Goal: Find specific page/section: Find specific page/section

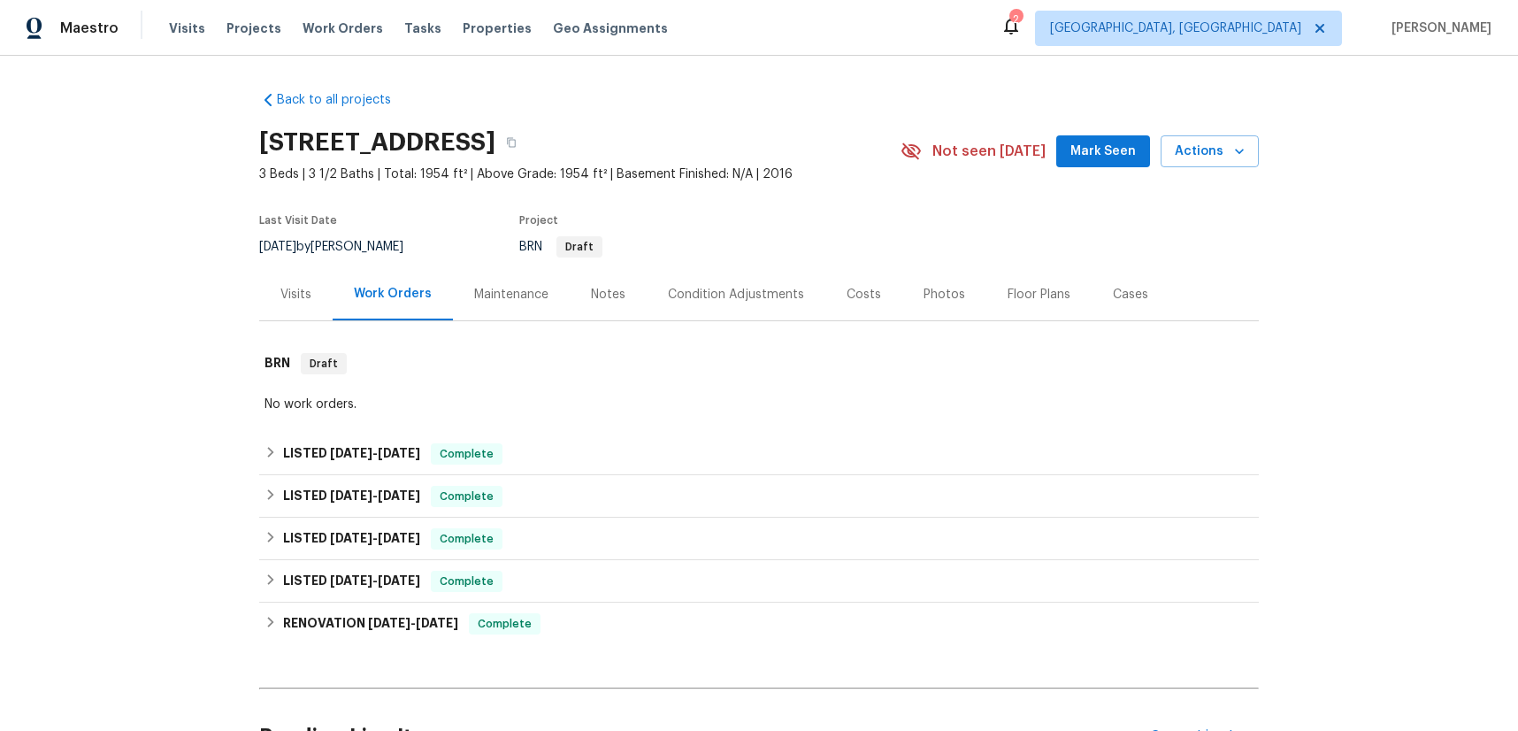
scroll to position [168, 0]
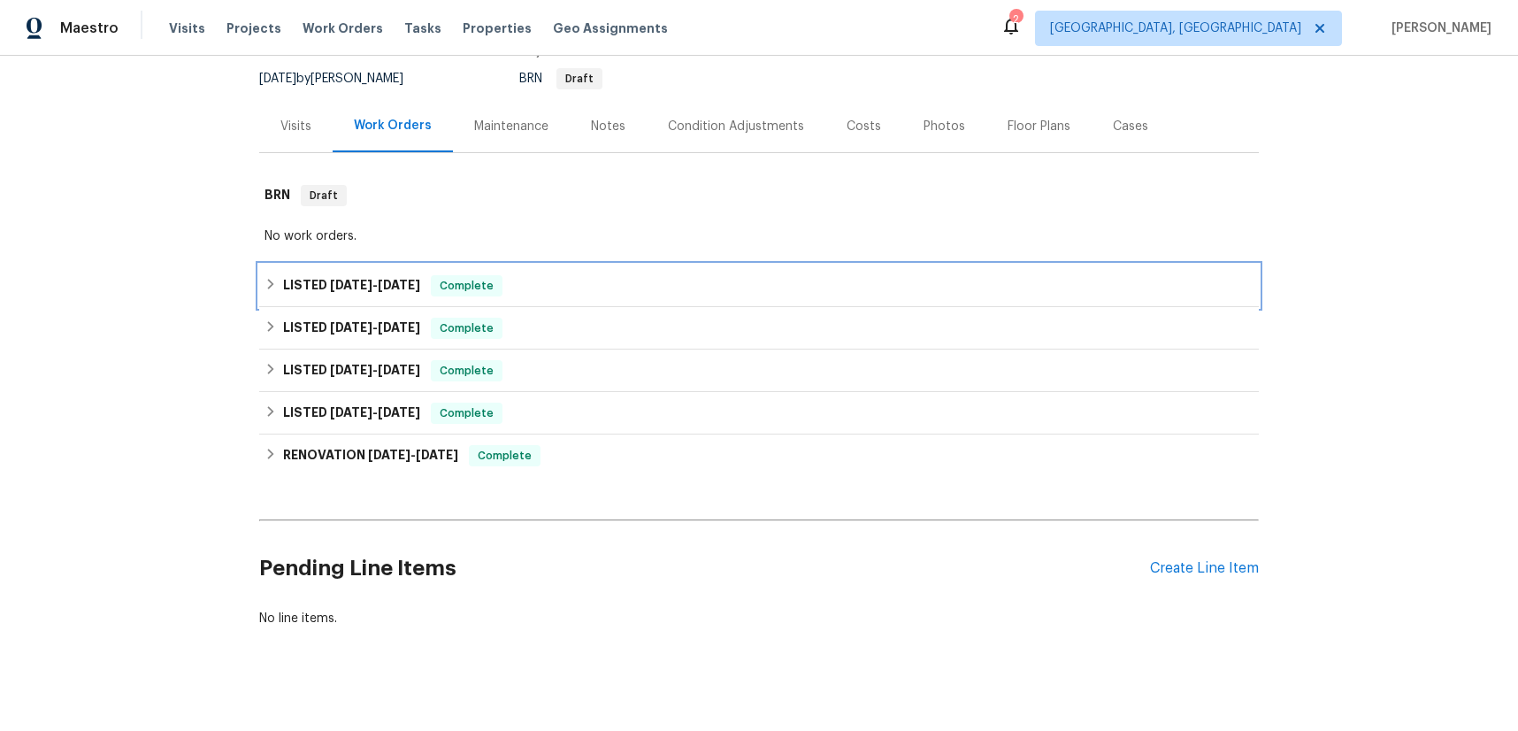
click at [348, 288] on span "[DATE]" at bounding box center [351, 285] width 42 height 12
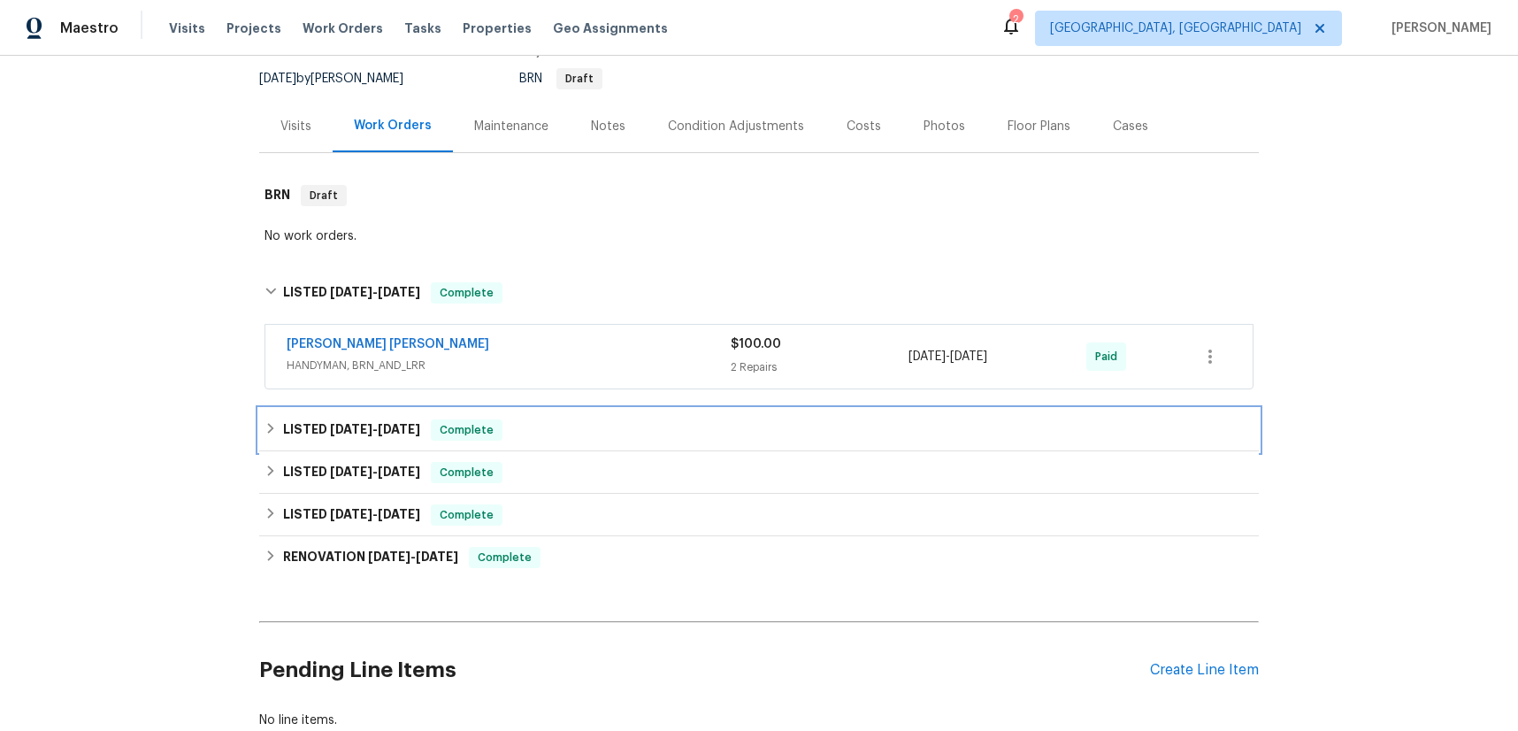
click at [364, 433] on span "[DATE]" at bounding box center [351, 429] width 42 height 12
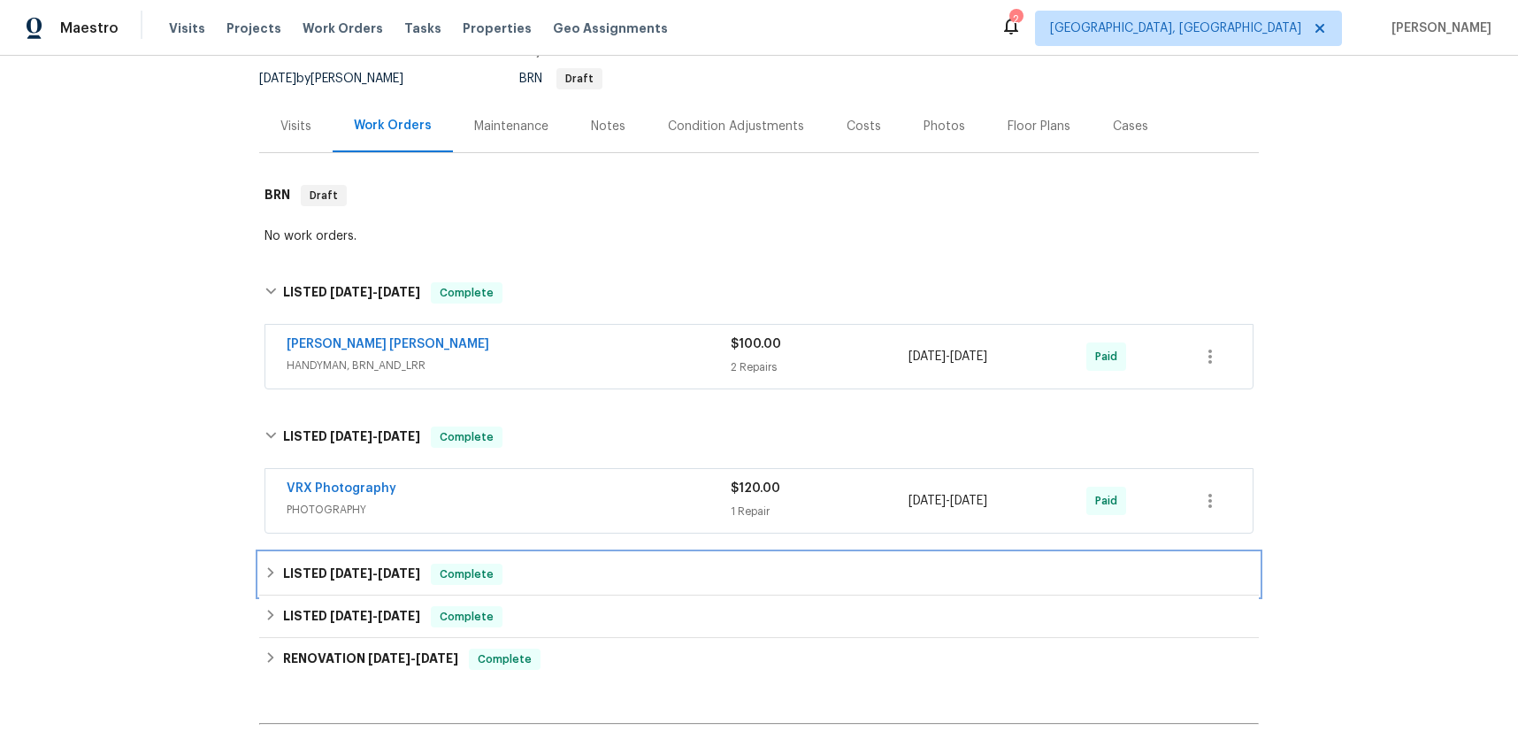
click at [338, 577] on span "[DATE]" at bounding box center [351, 573] width 42 height 12
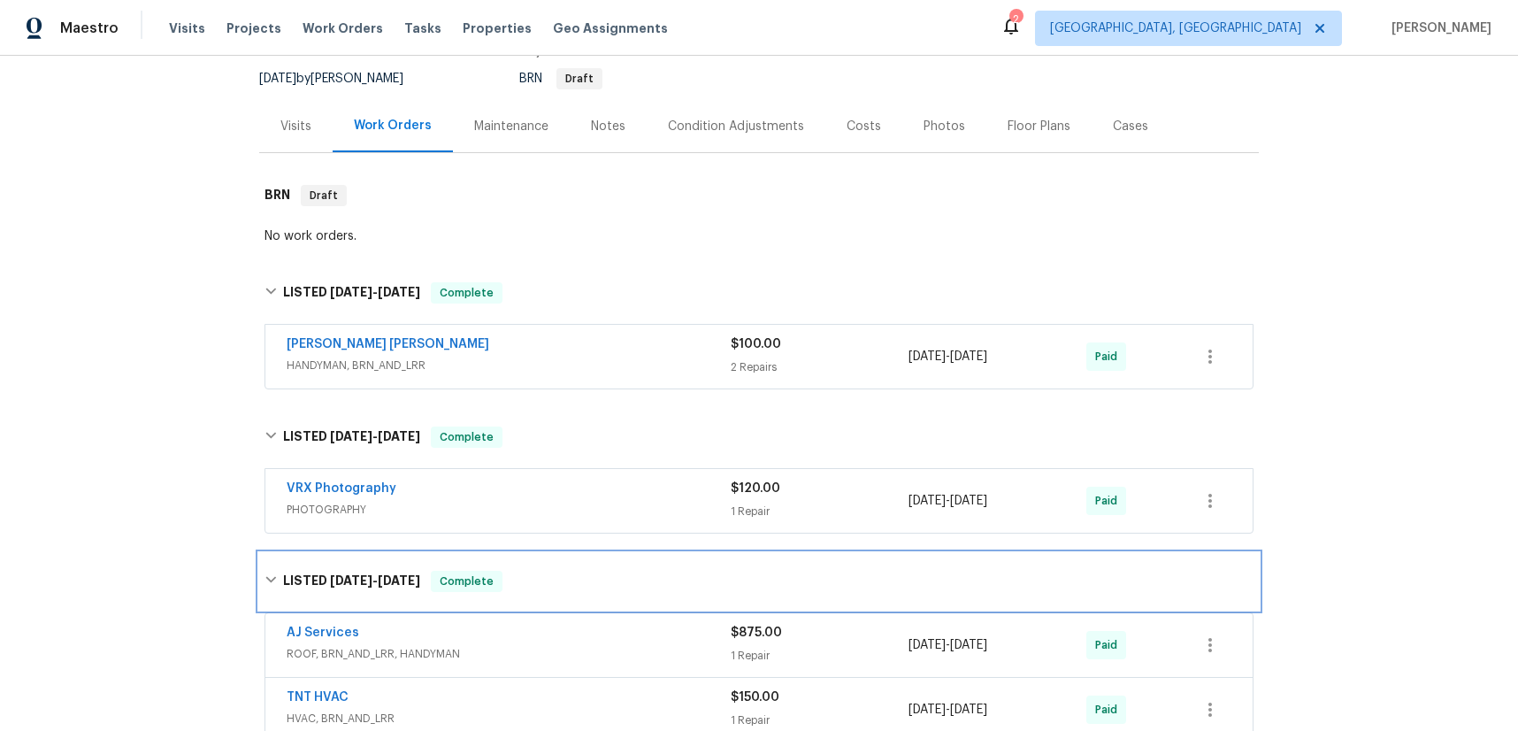
scroll to position [503, 0]
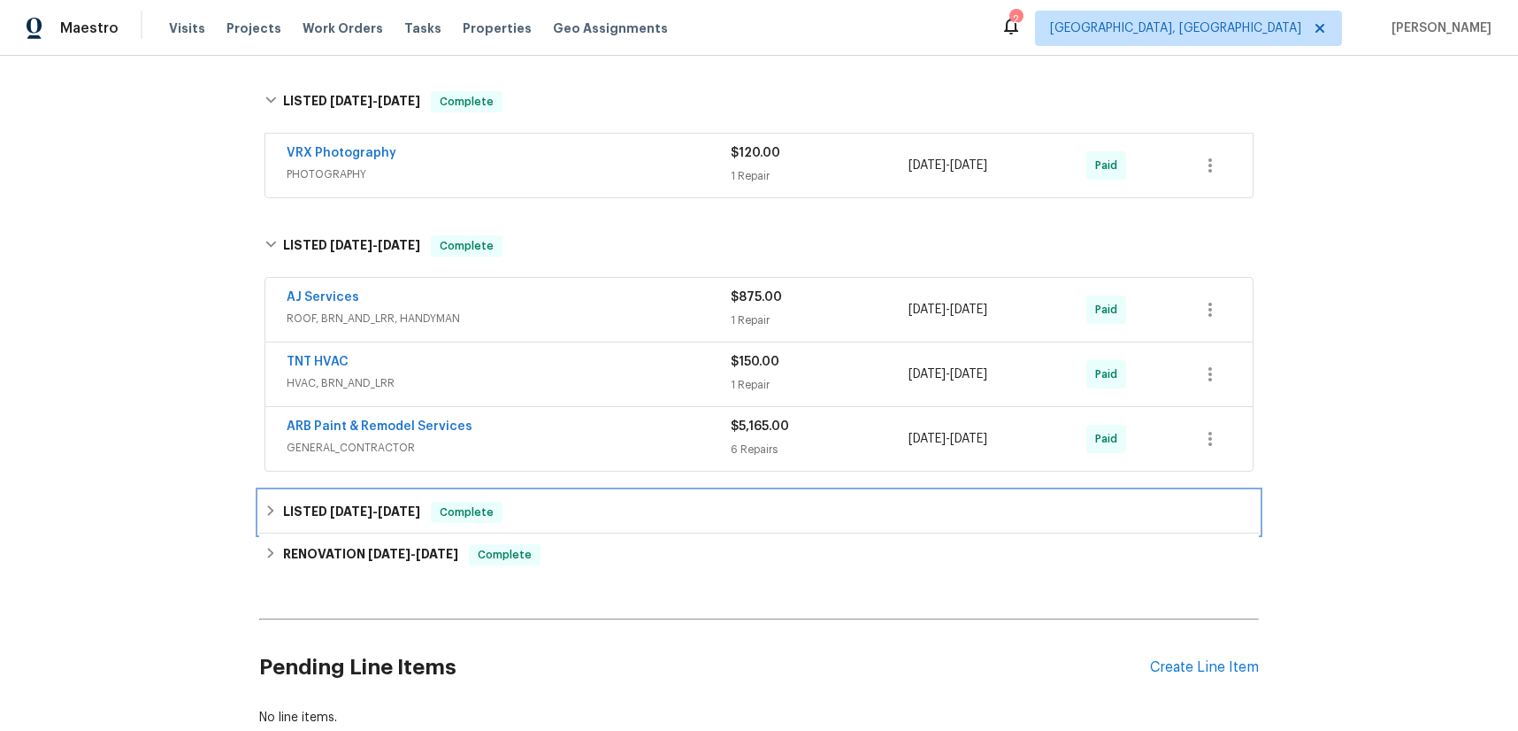
click at [352, 510] on span "[DATE]" at bounding box center [351, 511] width 42 height 12
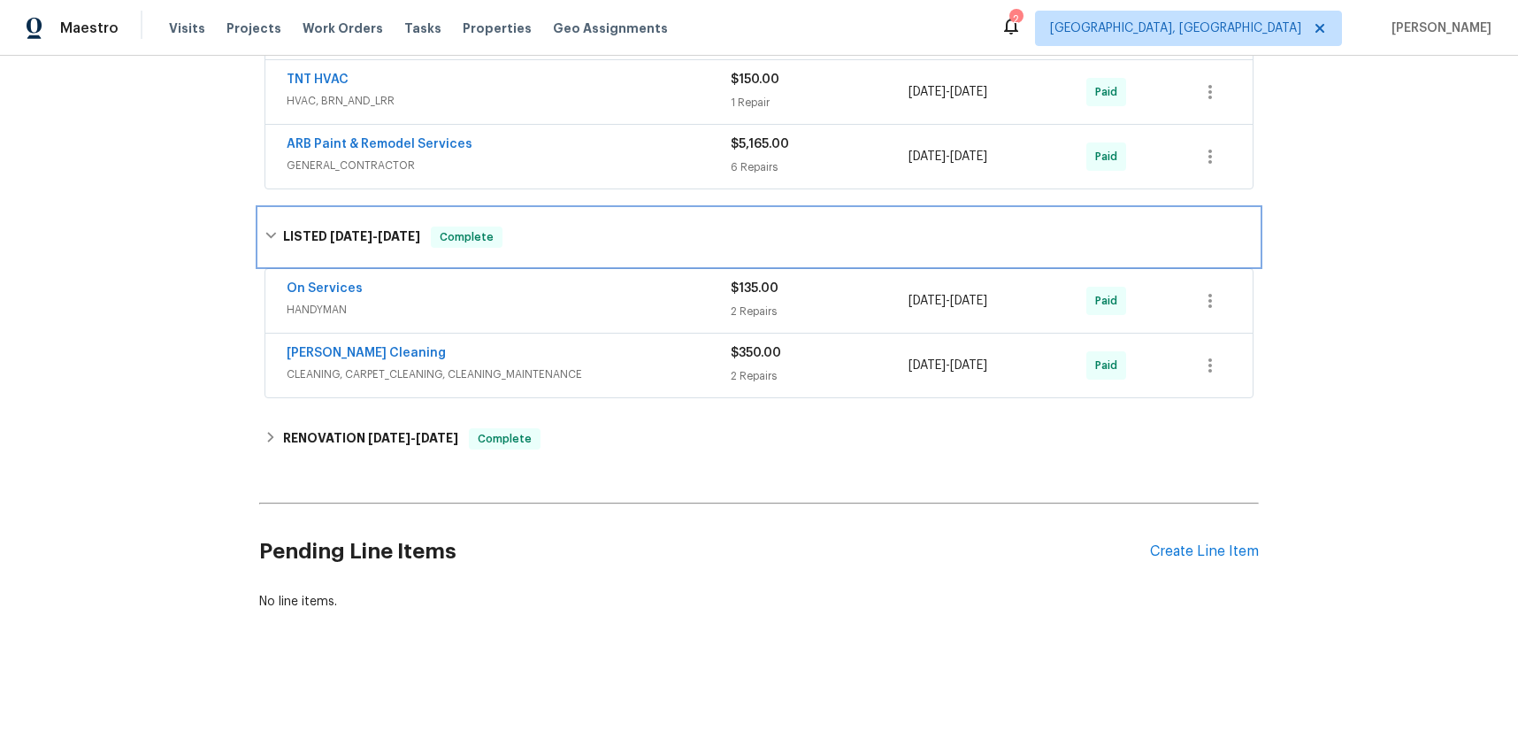
scroll to position [799, 0]
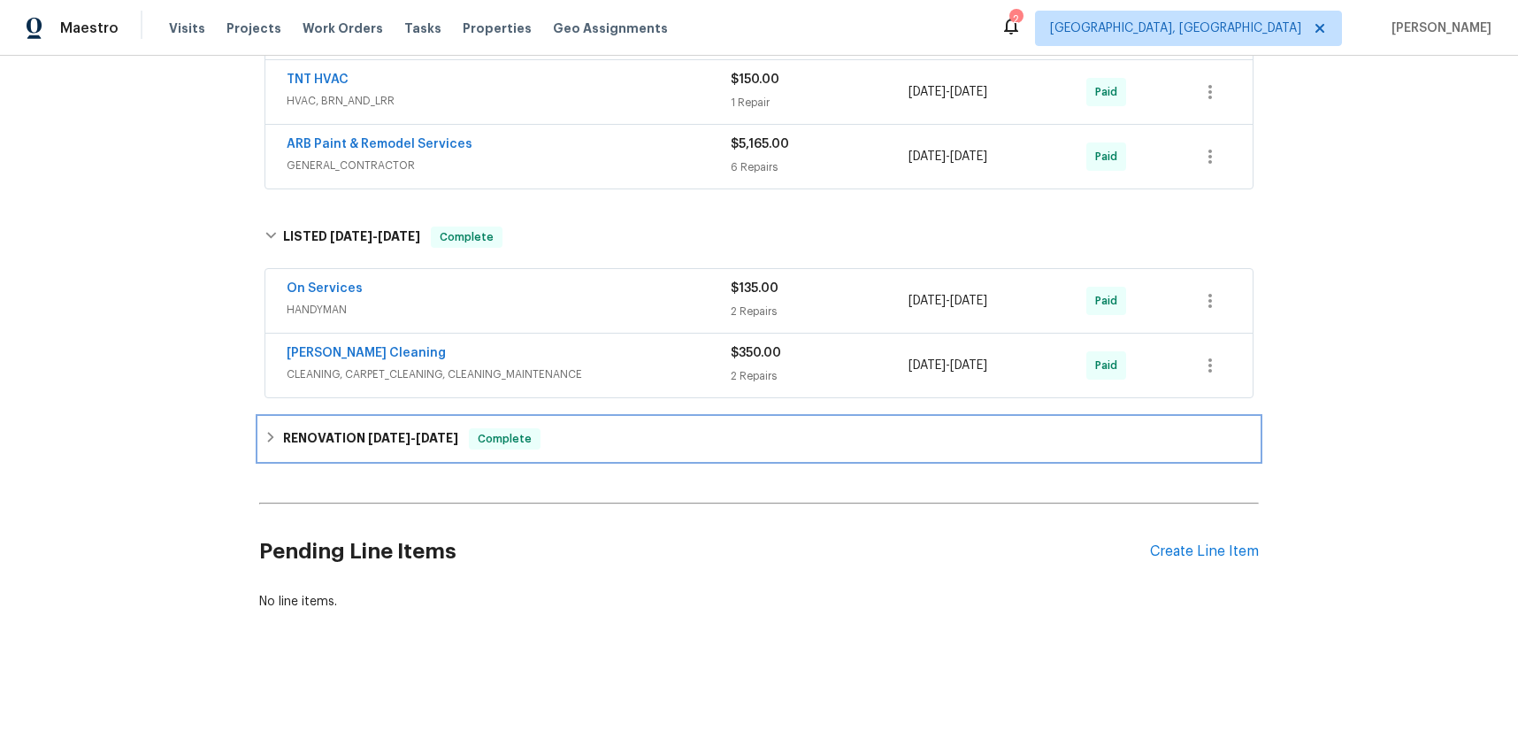
click at [385, 432] on span "[DATE]" at bounding box center [389, 438] width 42 height 12
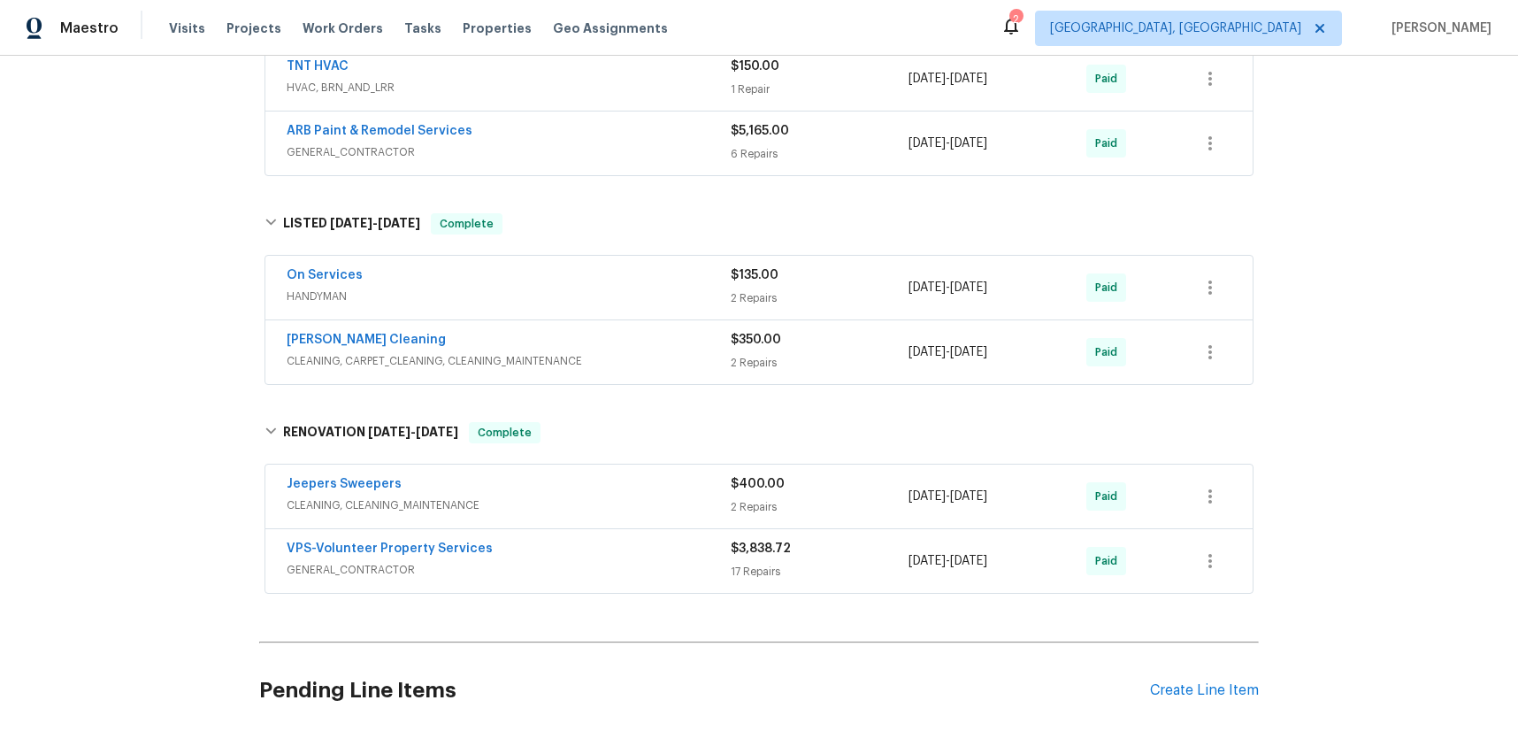
click at [370, 149] on span "GENERAL_CONTRACTOR" at bounding box center [509, 152] width 444 height 18
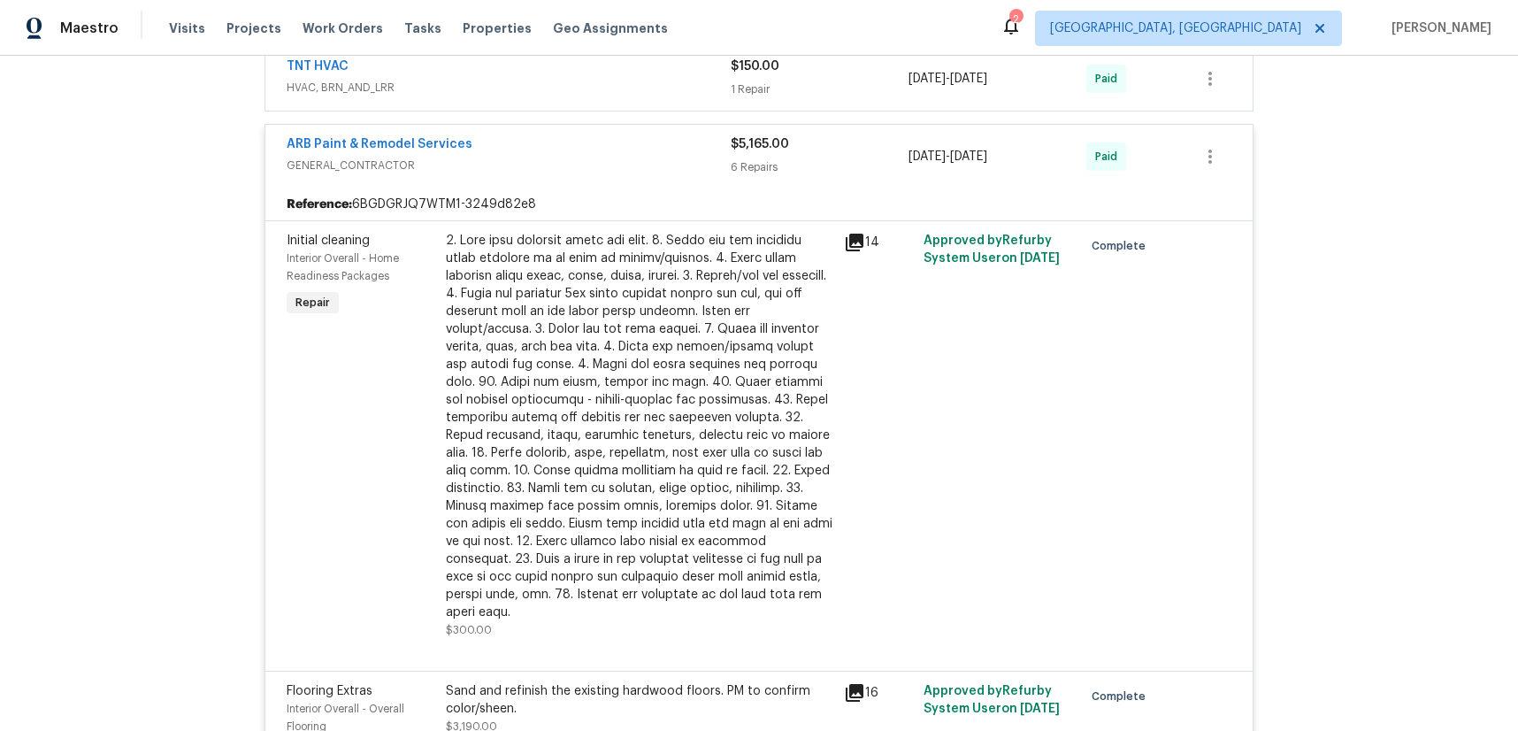
scroll to position [1150, 0]
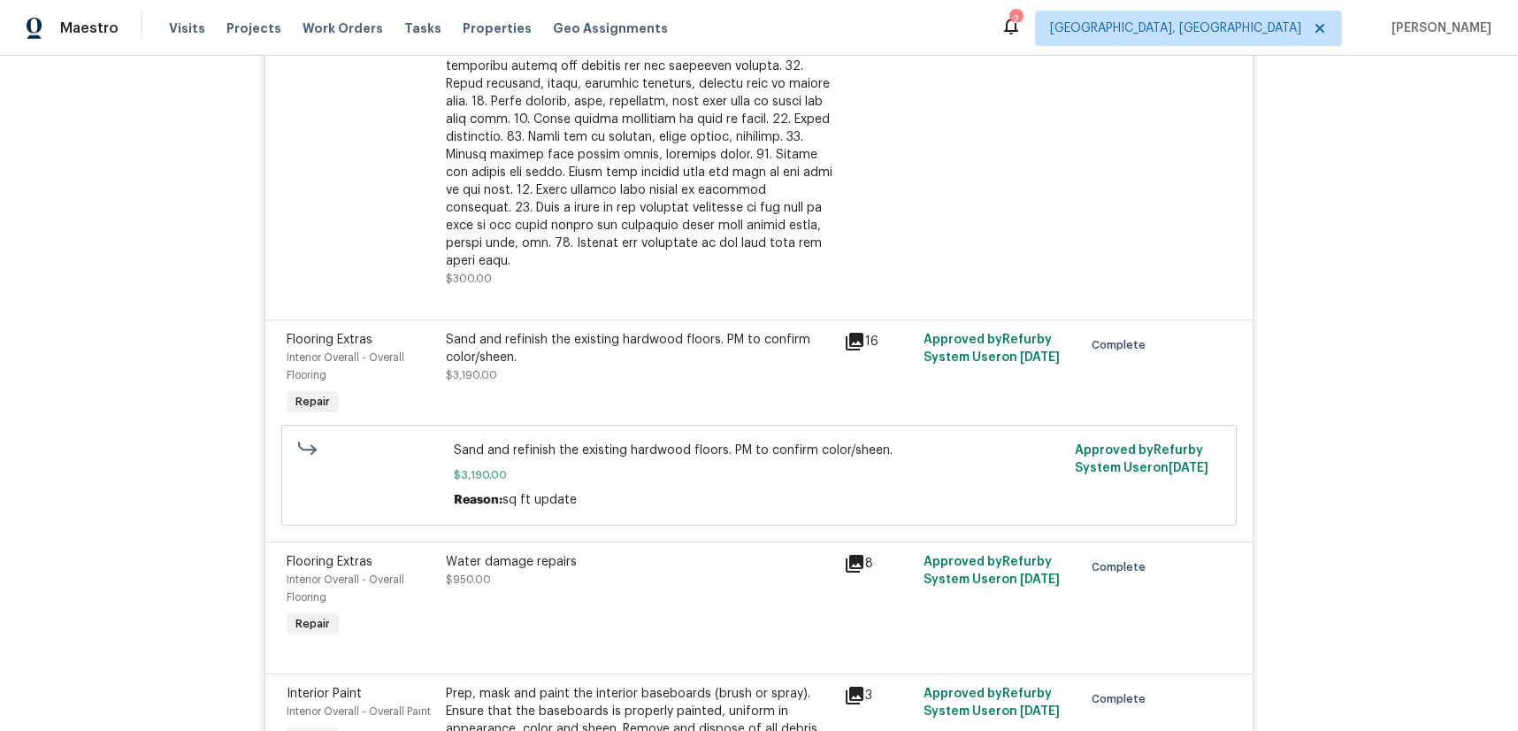
click at [846, 333] on icon at bounding box center [855, 342] width 18 height 18
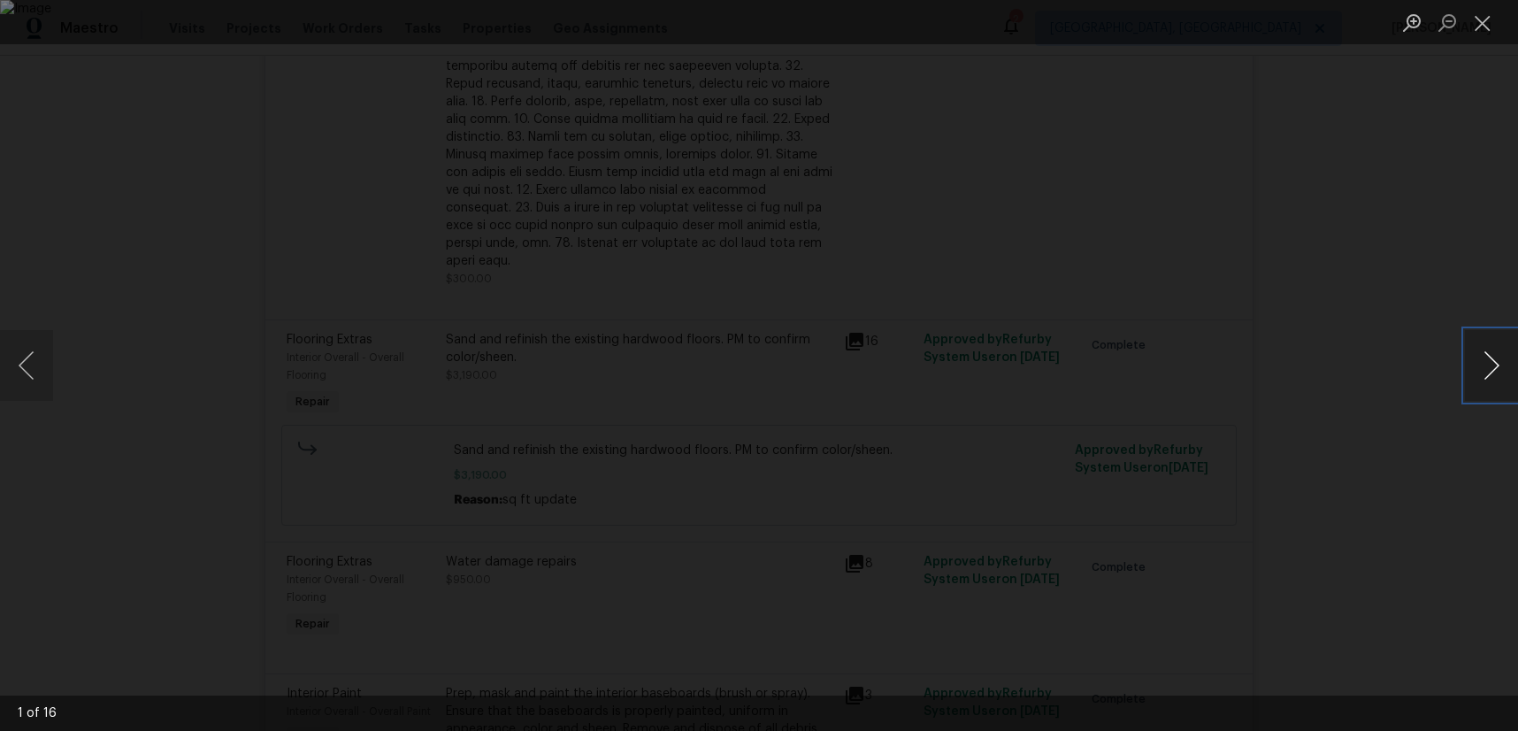
click at [1492, 369] on button "Next image" at bounding box center [1491, 365] width 53 height 71
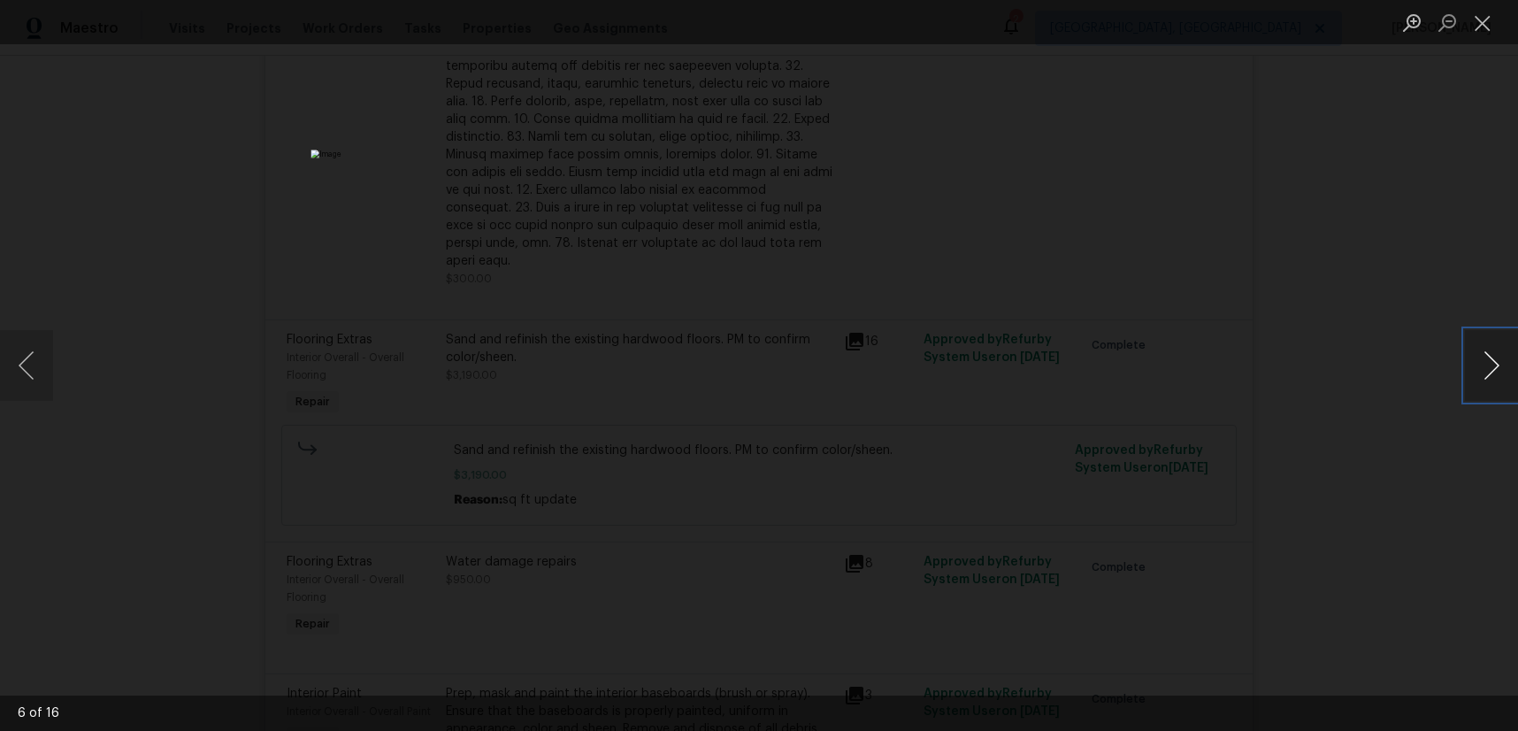
click at [1492, 369] on button "Next image" at bounding box center [1491, 365] width 53 height 71
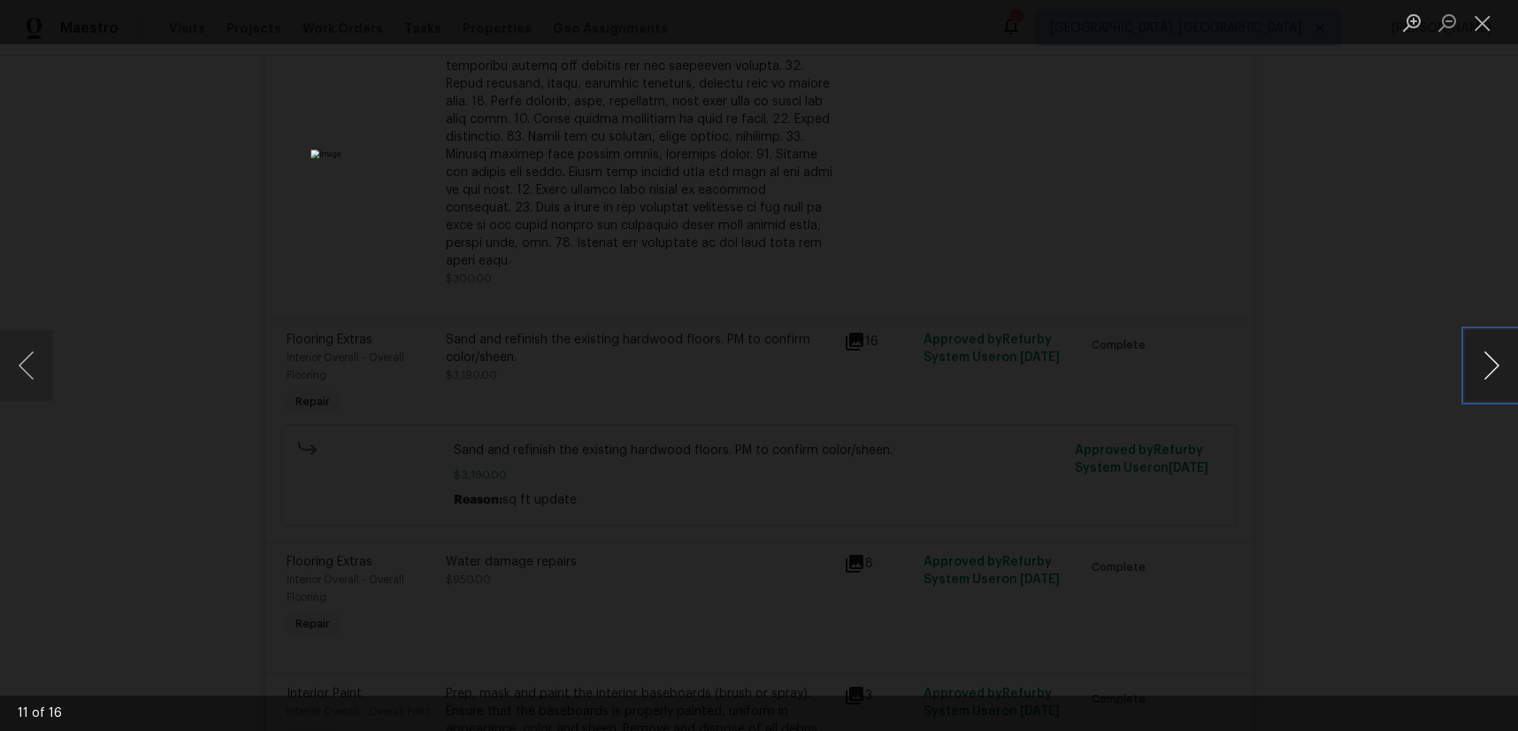
click at [1492, 369] on button "Next image" at bounding box center [1491, 365] width 53 height 71
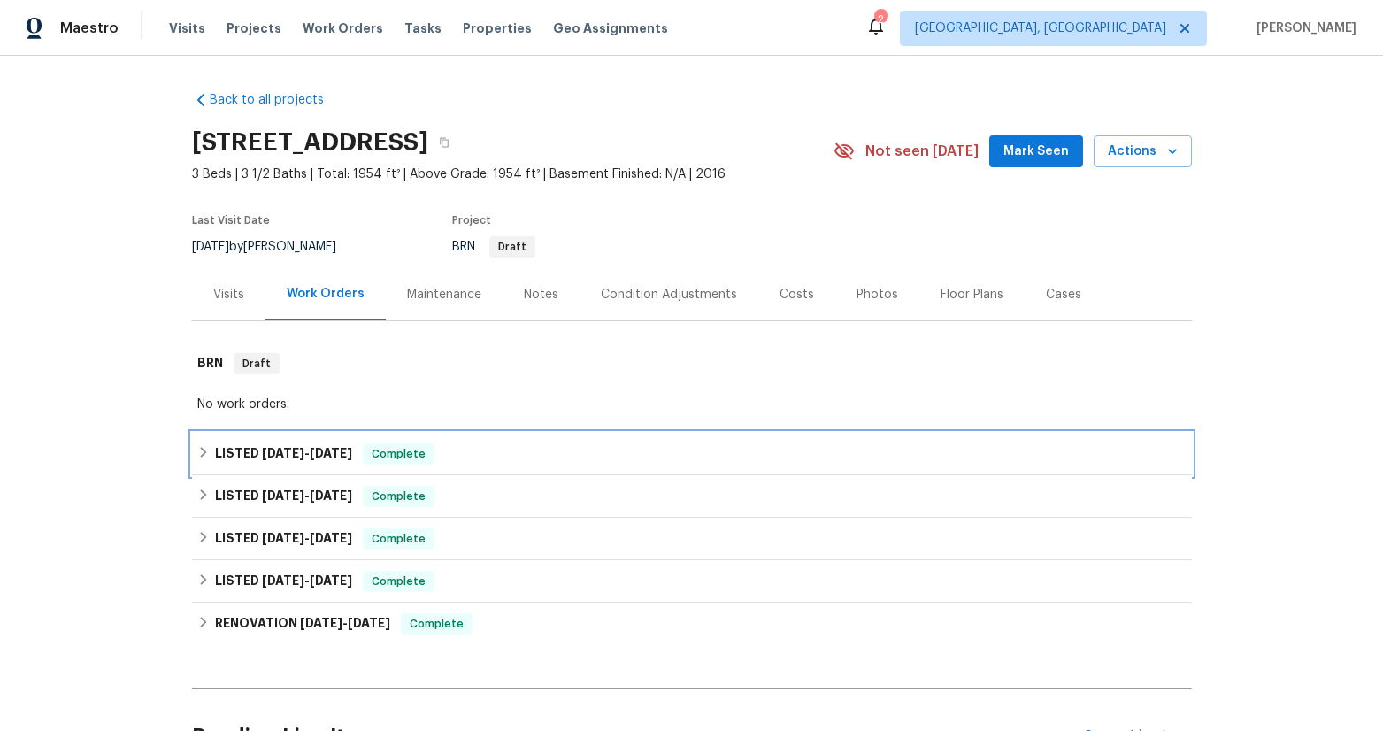
click at [293, 452] on span "[DATE] - [DATE]" at bounding box center [307, 453] width 90 height 12
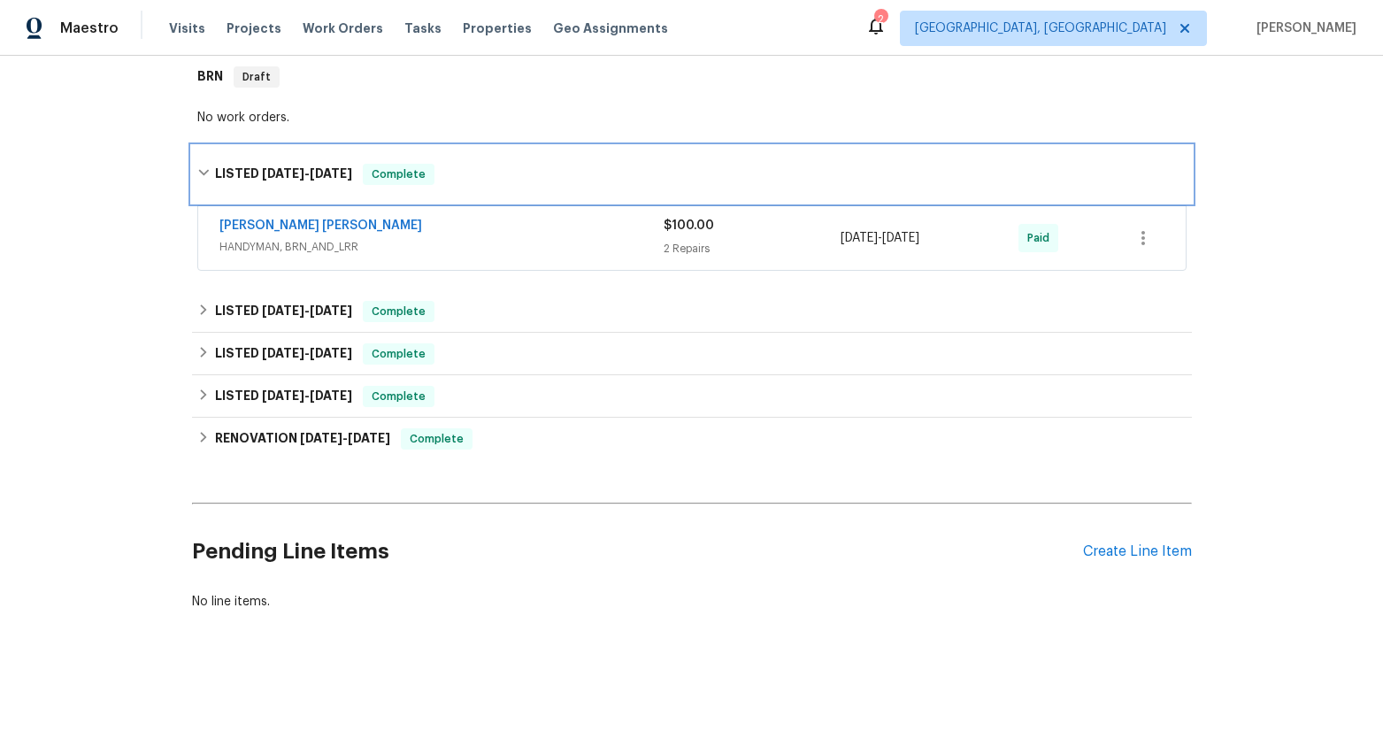
scroll to position [300, 0]
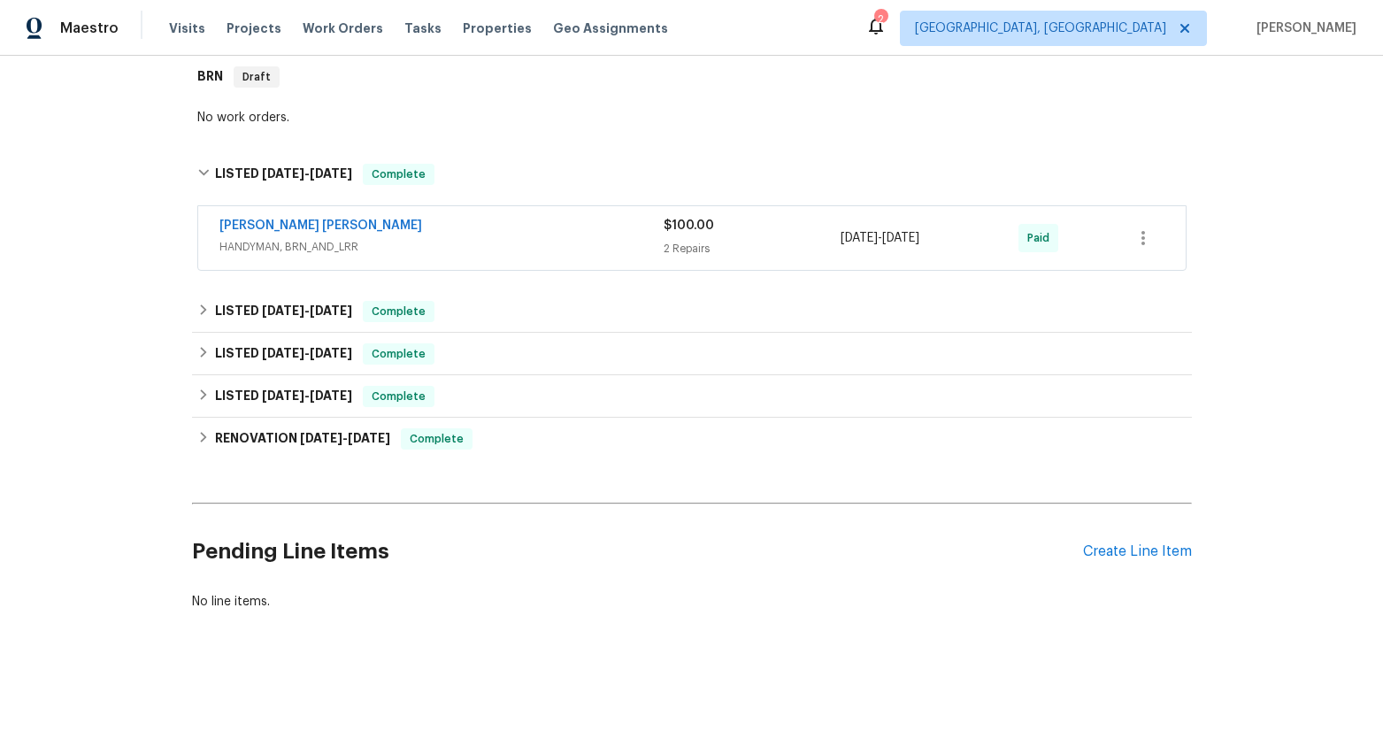
click at [295, 238] on span "HANDYMAN, BRN_AND_LRR" at bounding box center [441, 247] width 444 height 18
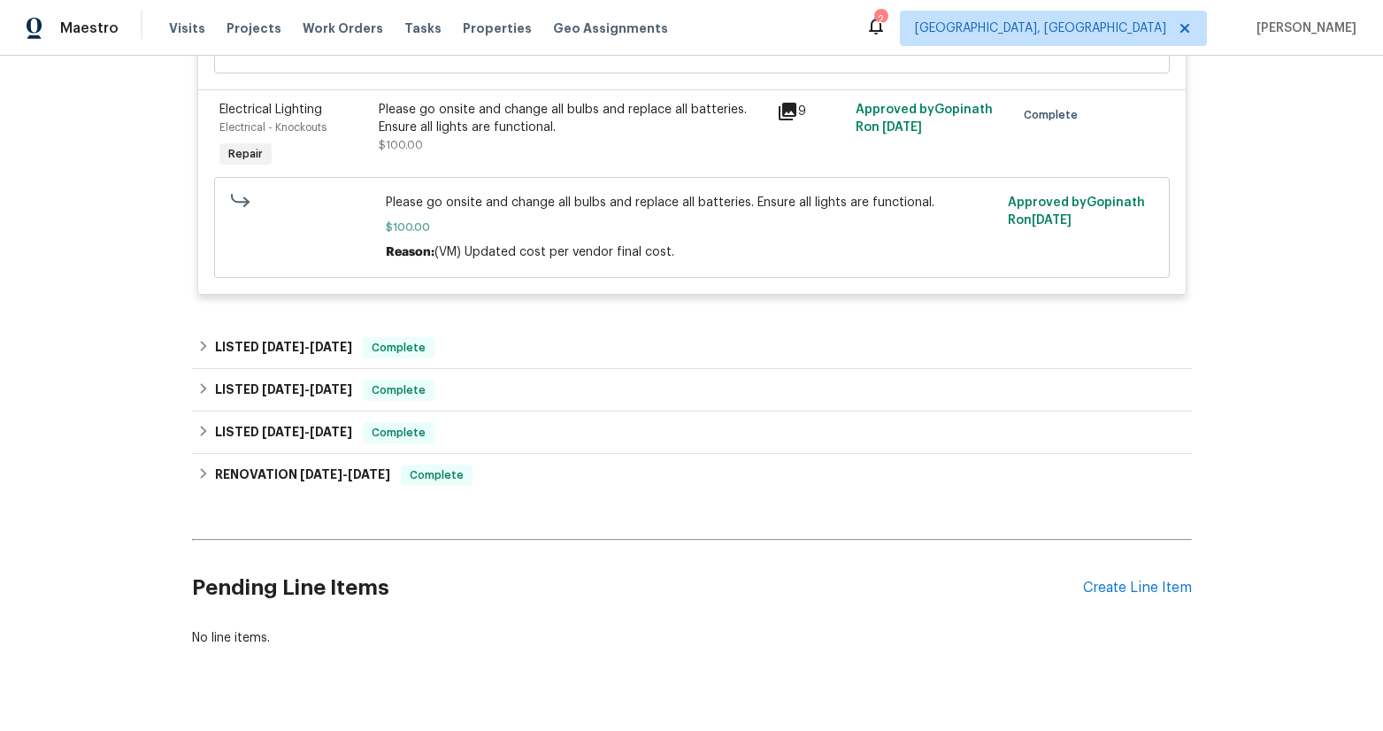
scroll to position [721, 0]
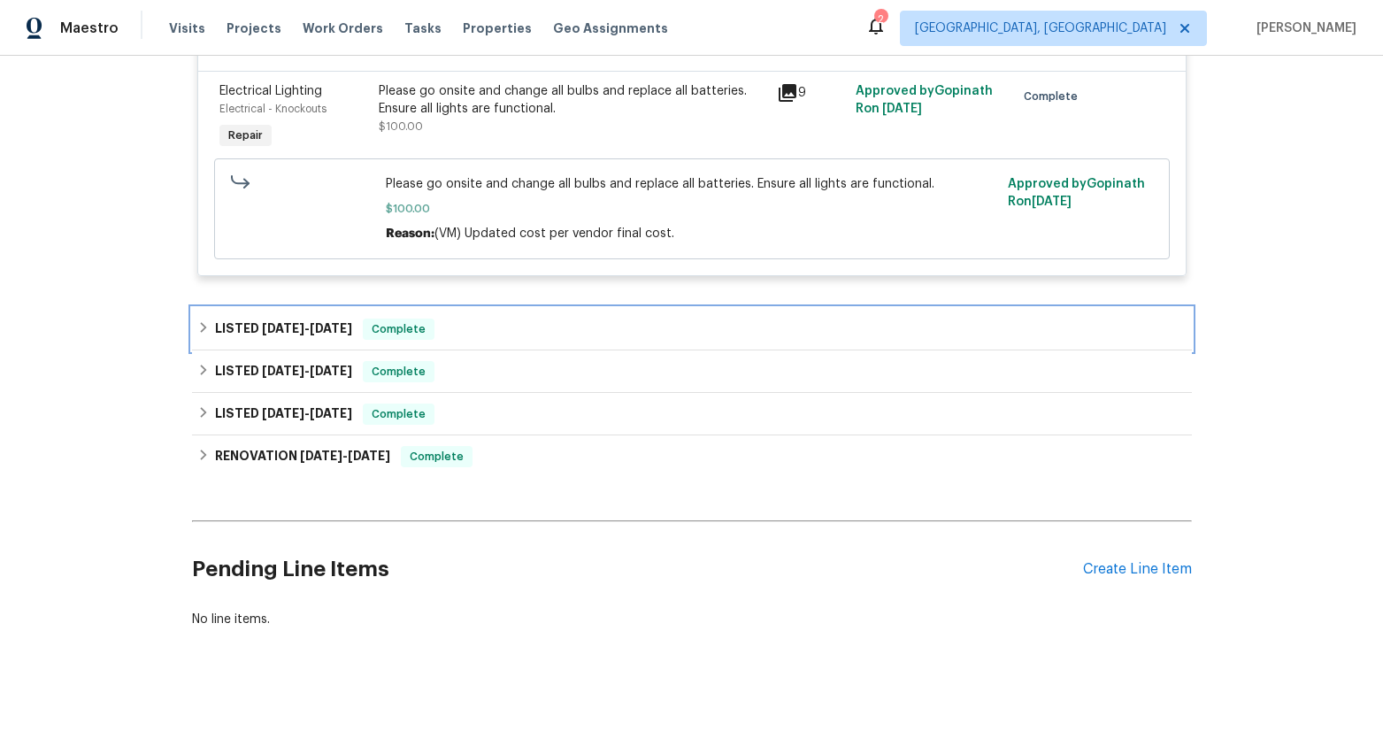
click at [292, 322] on span "[DATE]" at bounding box center [283, 328] width 42 height 12
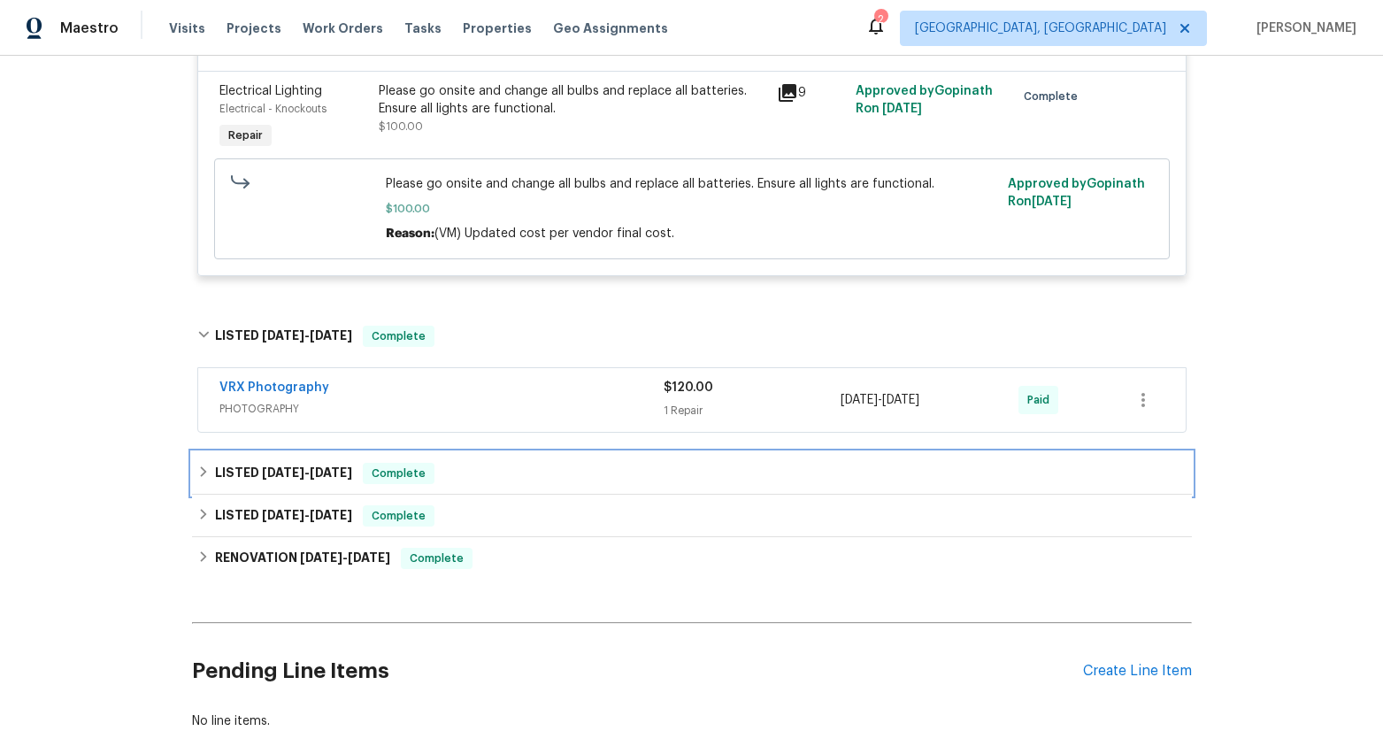
click at [316, 466] on span "[DATE]" at bounding box center [331, 472] width 42 height 12
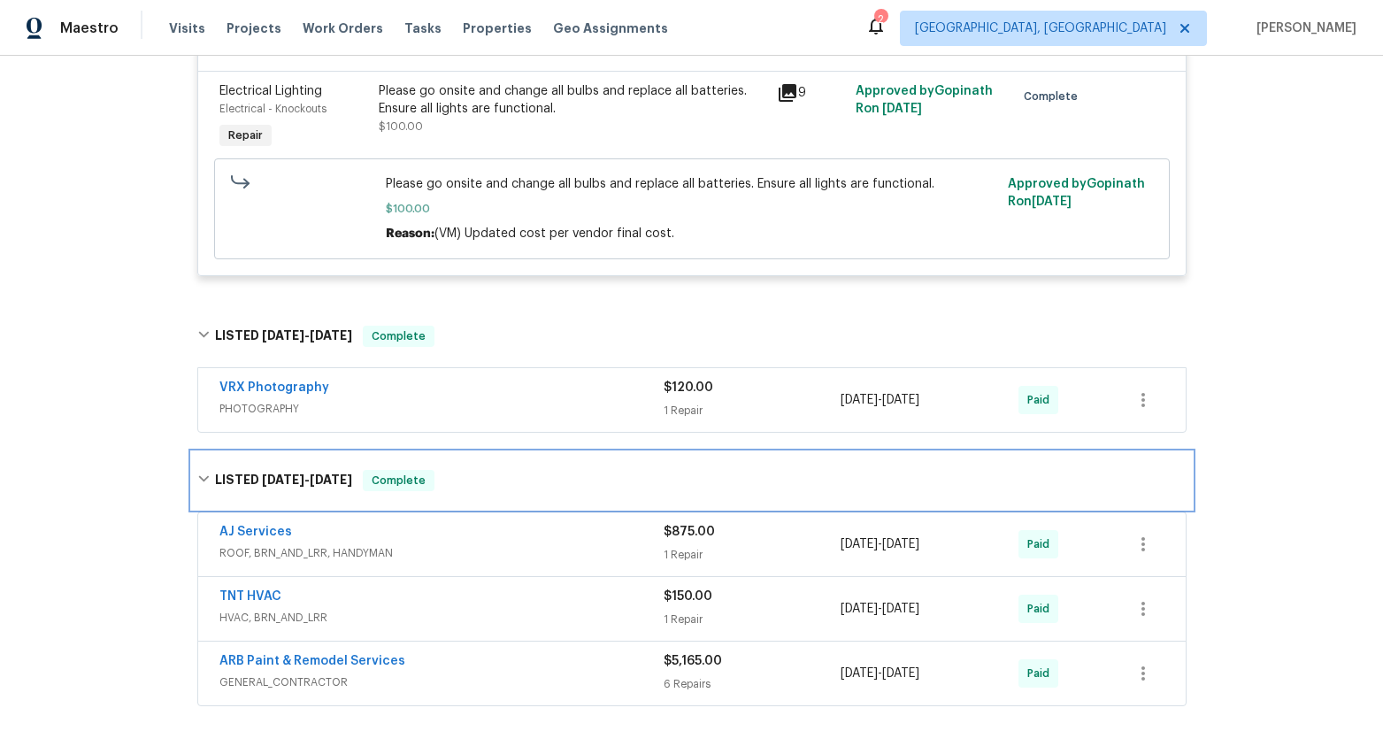
scroll to position [1040, 0]
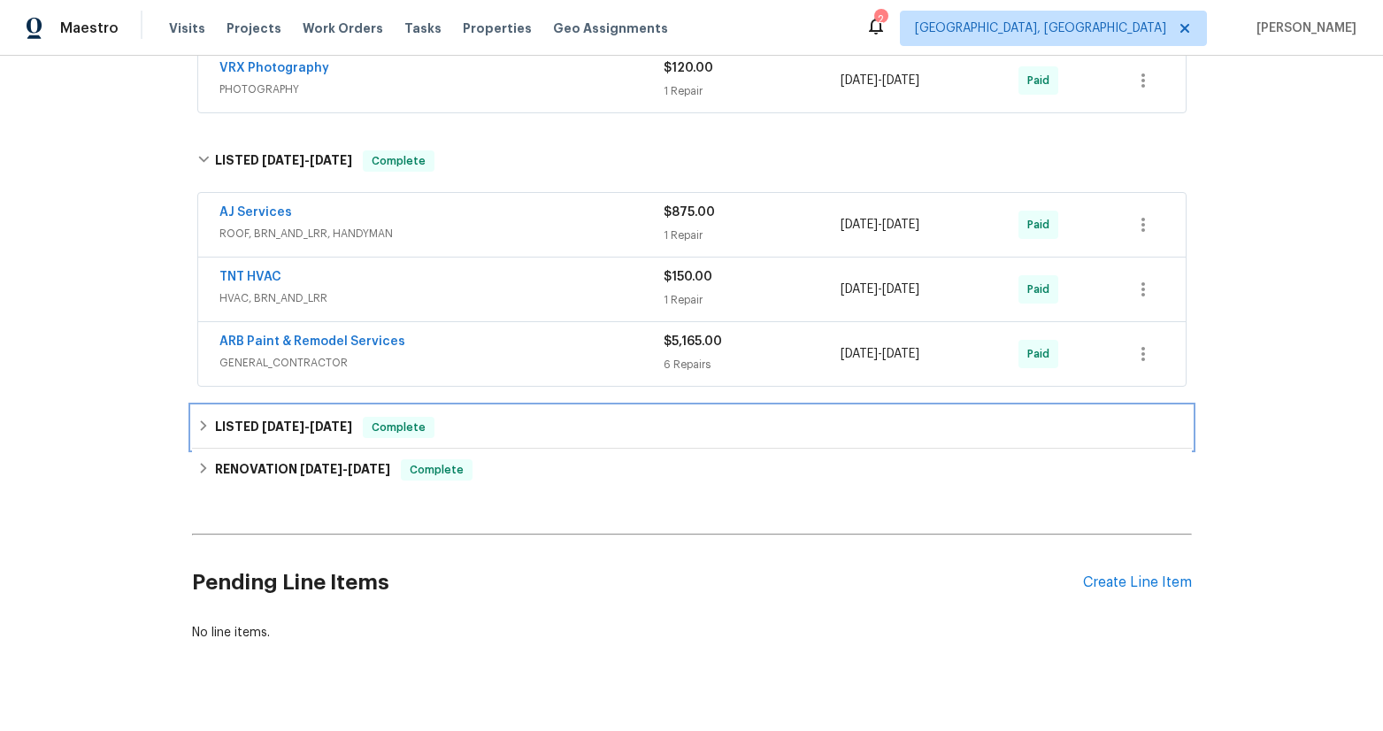
click at [295, 420] on span "[DATE]" at bounding box center [283, 426] width 42 height 12
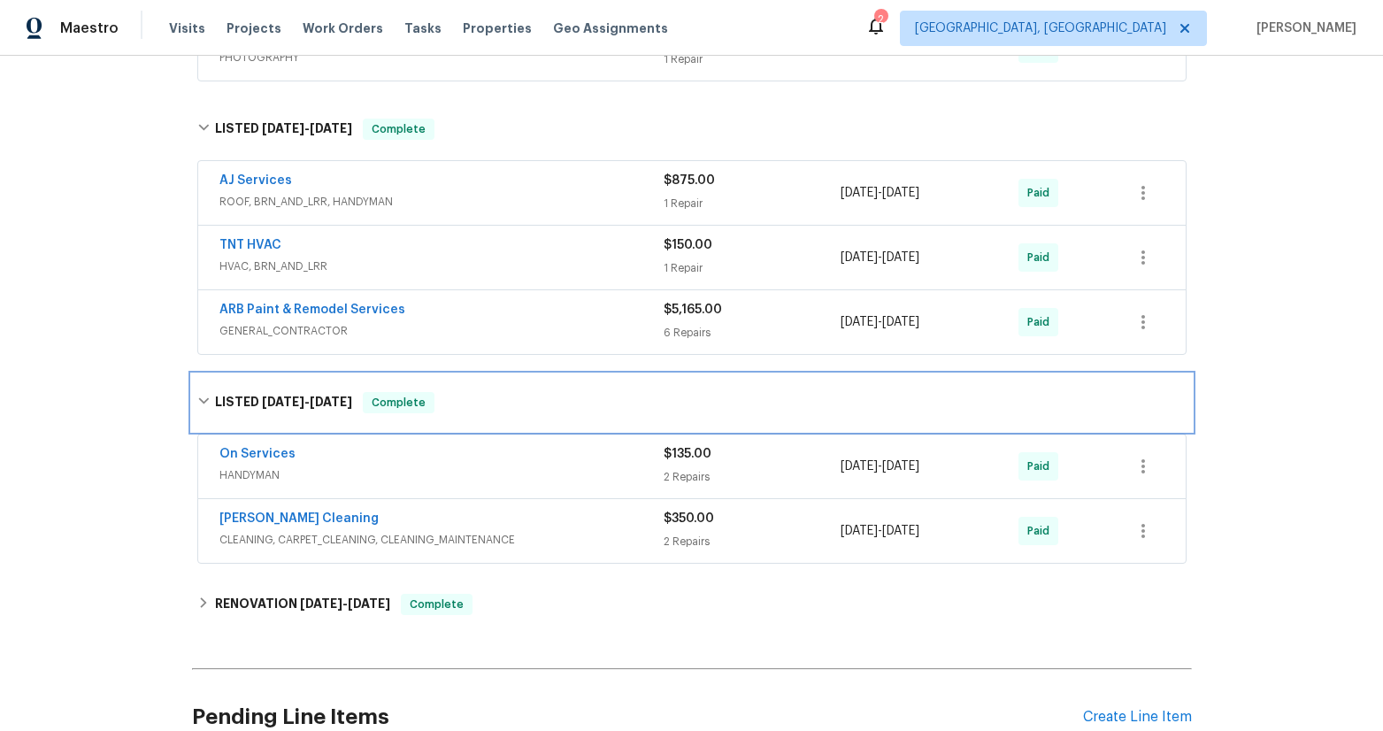
scroll to position [1073, 0]
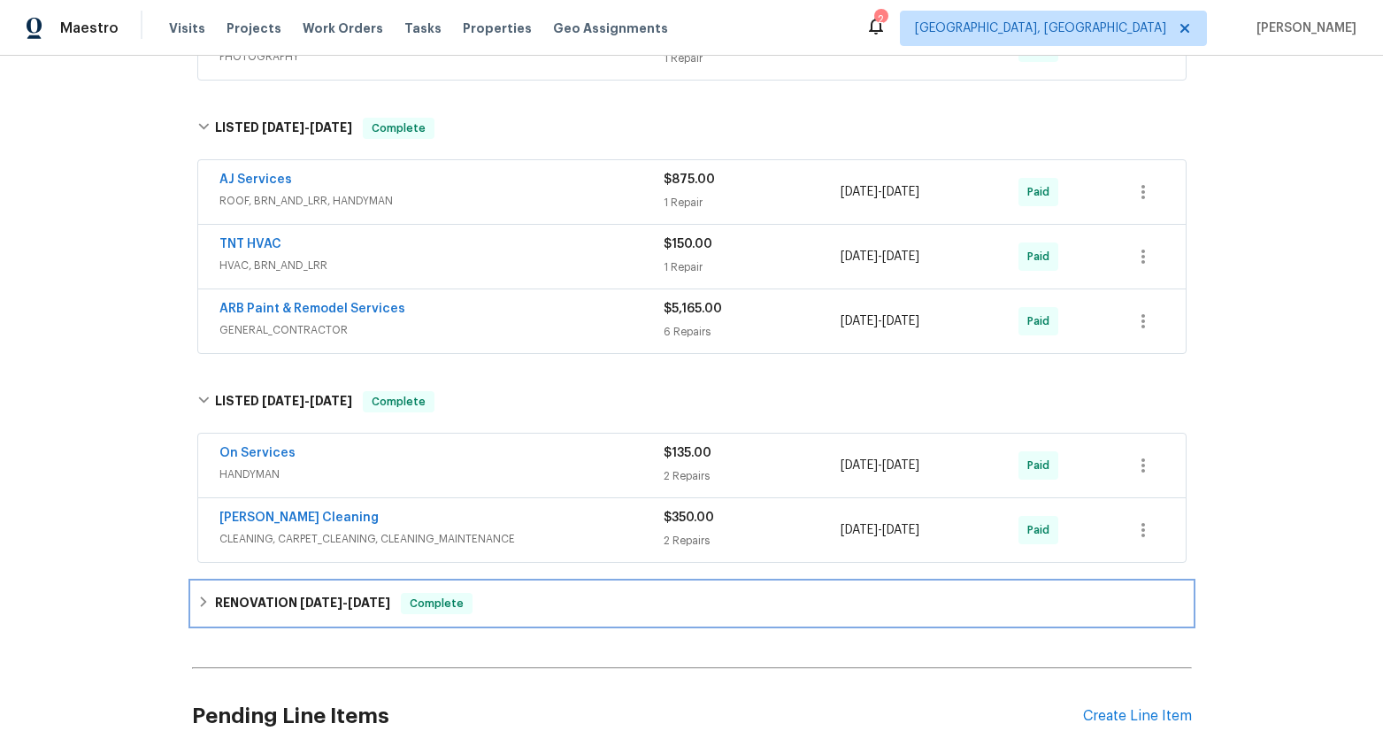
click at [300, 596] on span "[DATE]" at bounding box center [321, 602] width 42 height 12
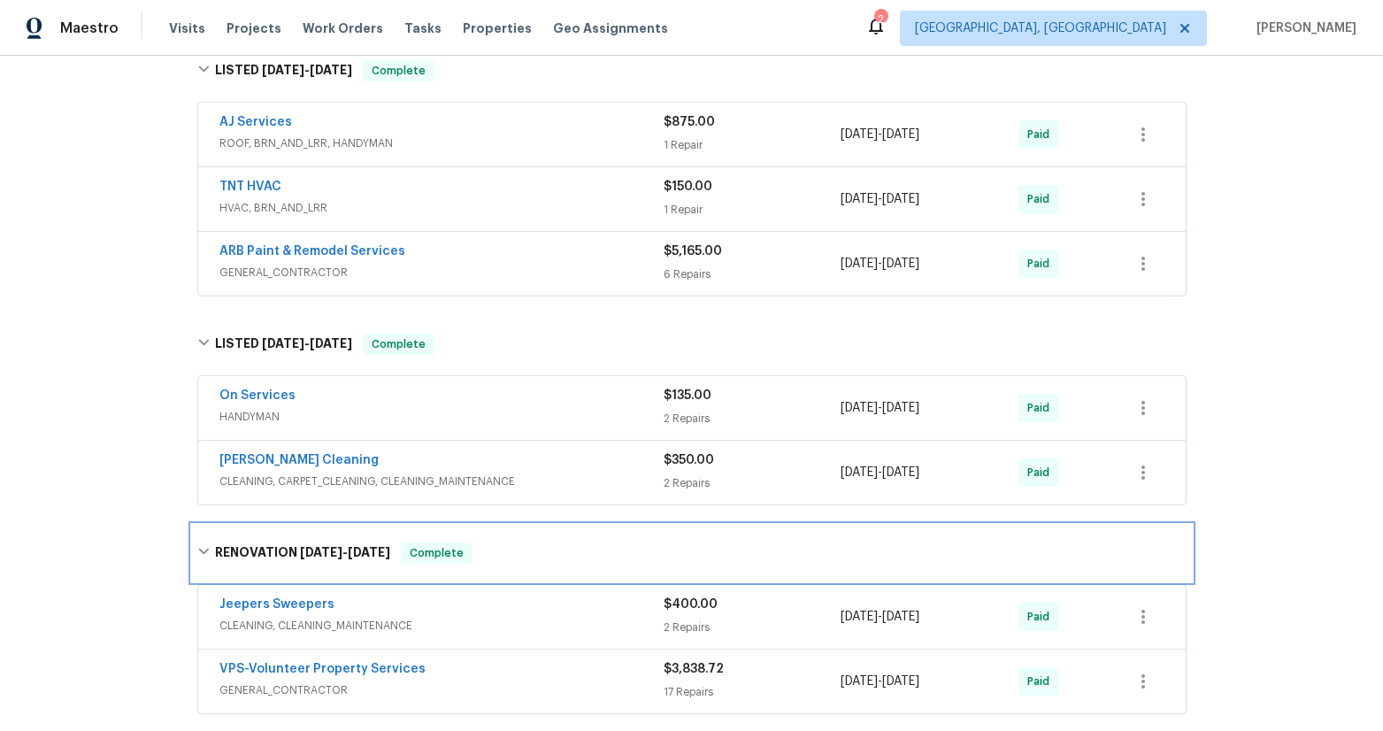
scroll to position [1386, 0]
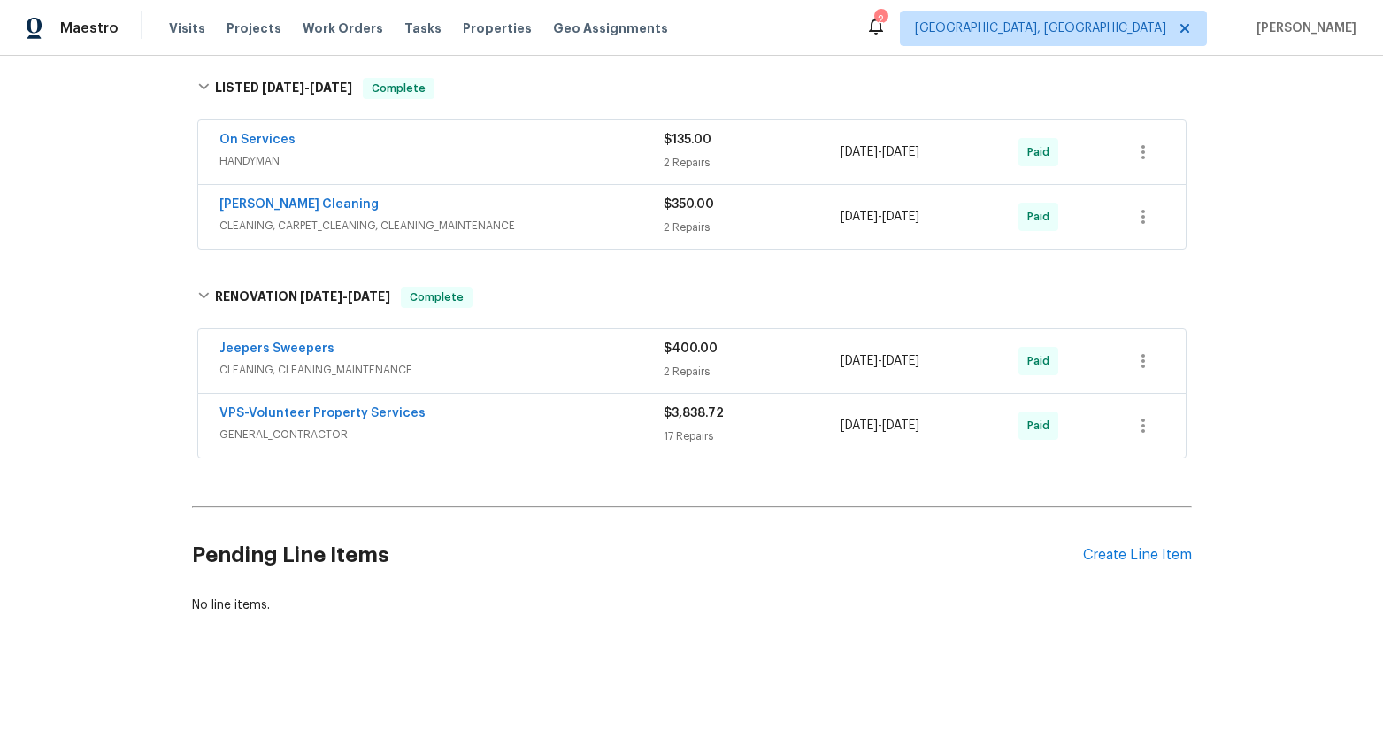
click at [279, 426] on span "GENERAL_CONTRACTOR" at bounding box center [441, 435] width 444 height 18
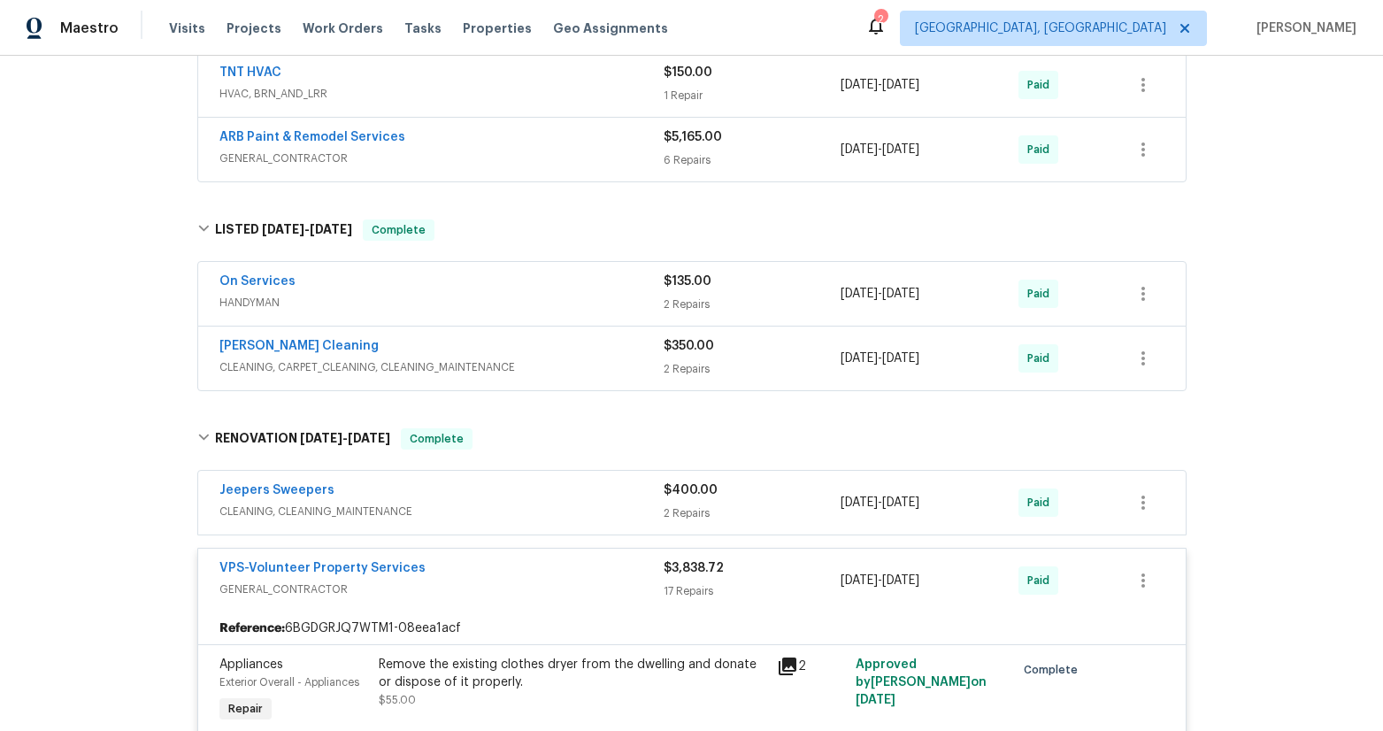
scroll to position [1088, 0]
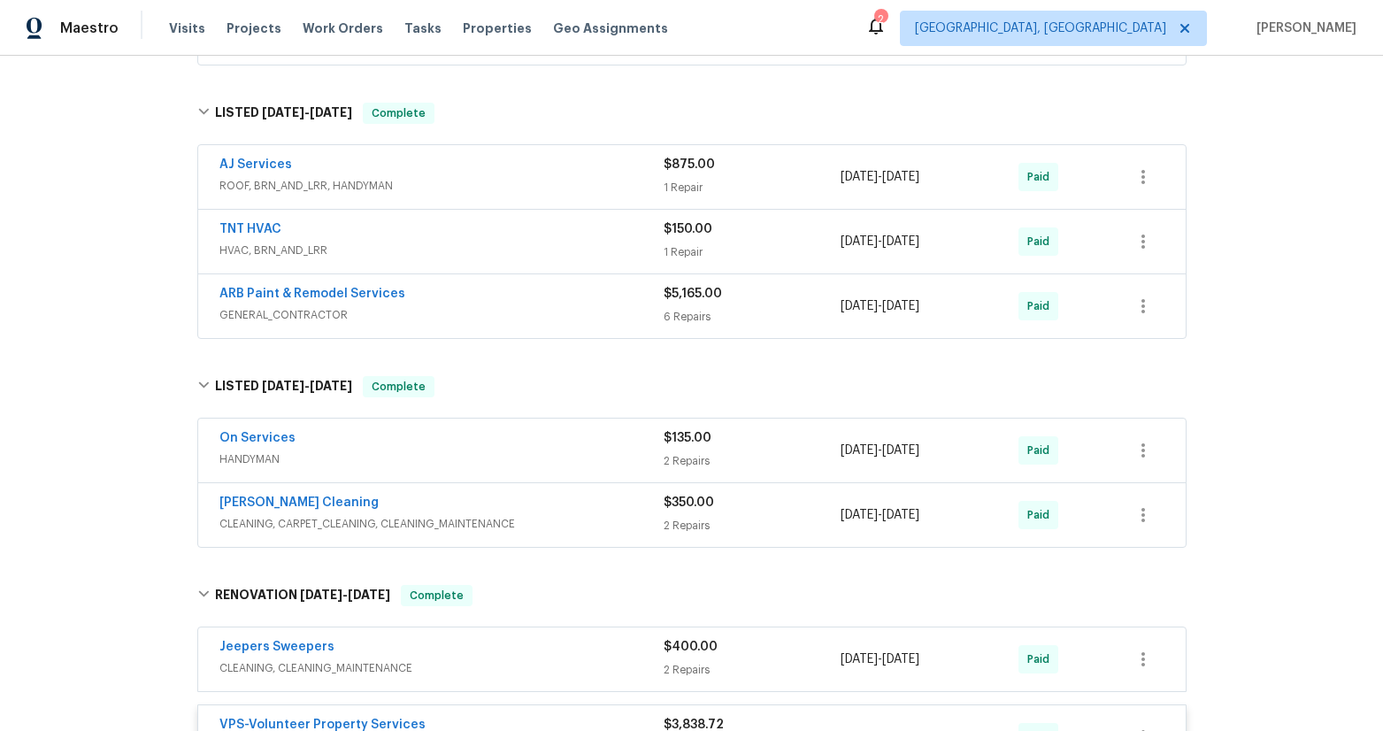
click at [286, 306] on span "GENERAL_CONTRACTOR" at bounding box center [441, 315] width 444 height 18
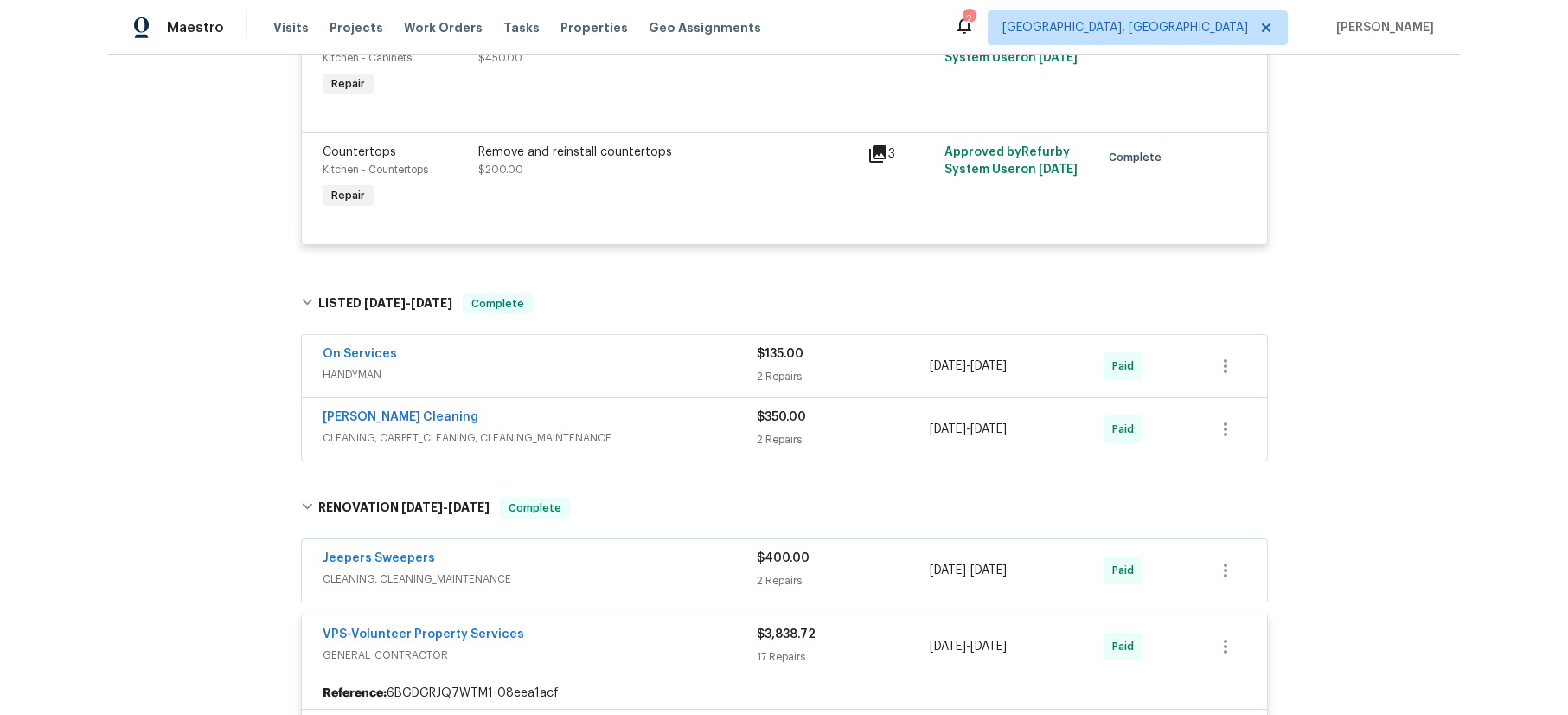
scroll to position [2346, 0]
